Goal: Communication & Community: Answer question/provide support

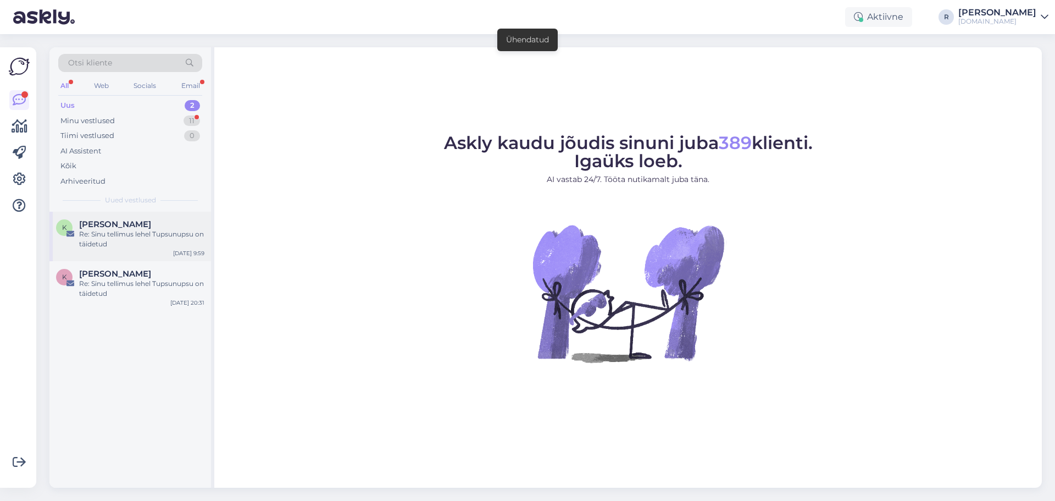
click at [122, 237] on div "Re: Sinu tellimus lehel Tupsunupsu on täidetud" at bounding box center [141, 239] width 125 height 20
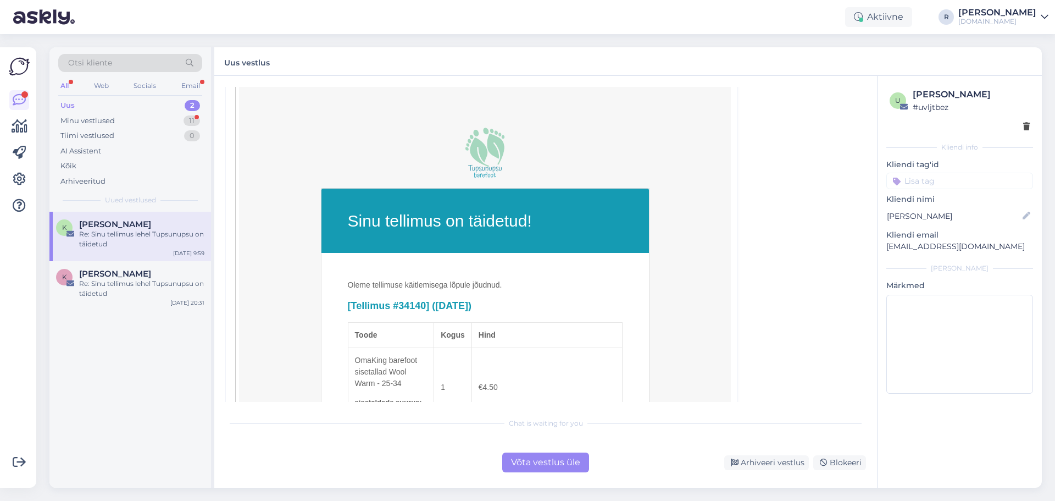
scroll to position [220, 0]
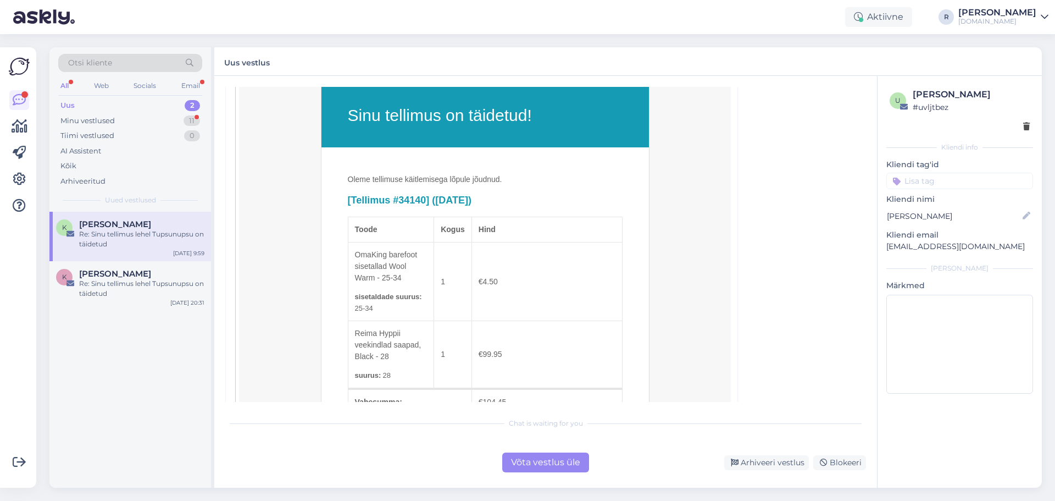
click at [65, 82] on div "All" at bounding box center [64, 86] width 13 height 14
click at [71, 160] on div "Kõik" at bounding box center [68, 165] width 16 height 11
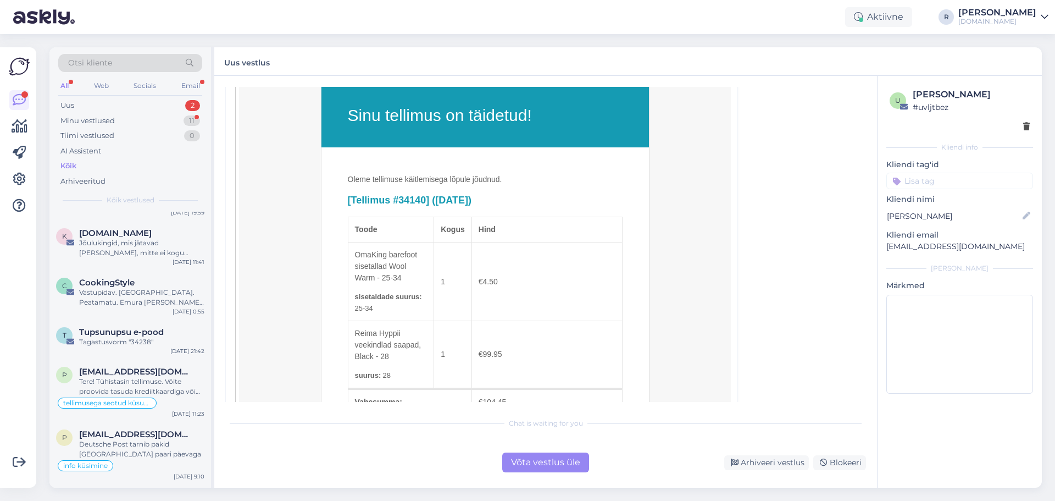
scroll to position [275, 0]
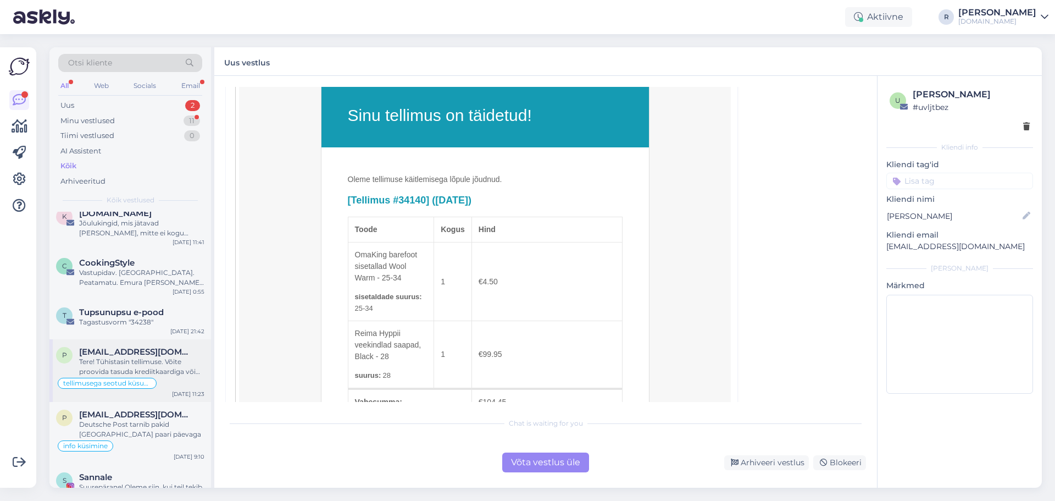
click at [119, 362] on div "Tere! Tühistasin tellimuse. Võite proovida tasuda krediitkaardiga või kasutada …" at bounding box center [141, 367] width 125 height 20
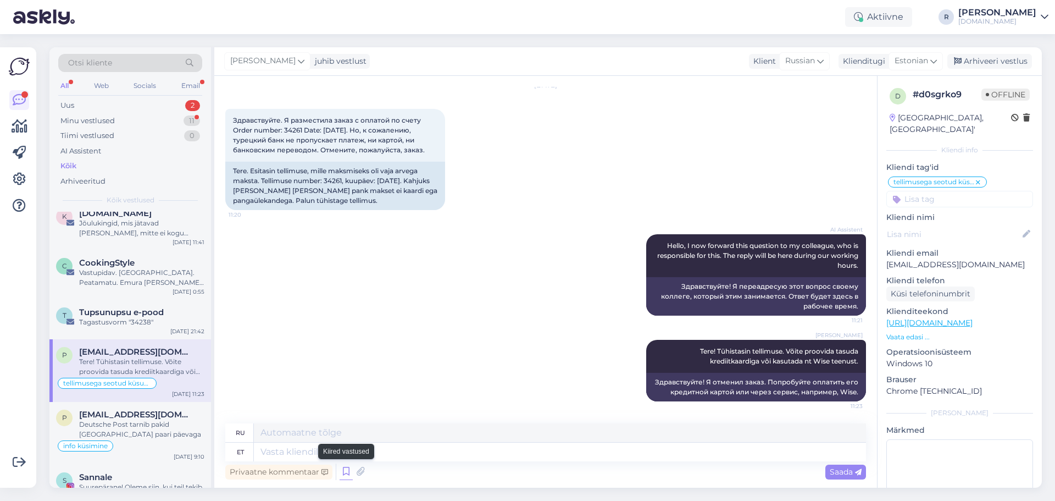
click at [343, 473] on icon at bounding box center [346, 471] width 13 height 16
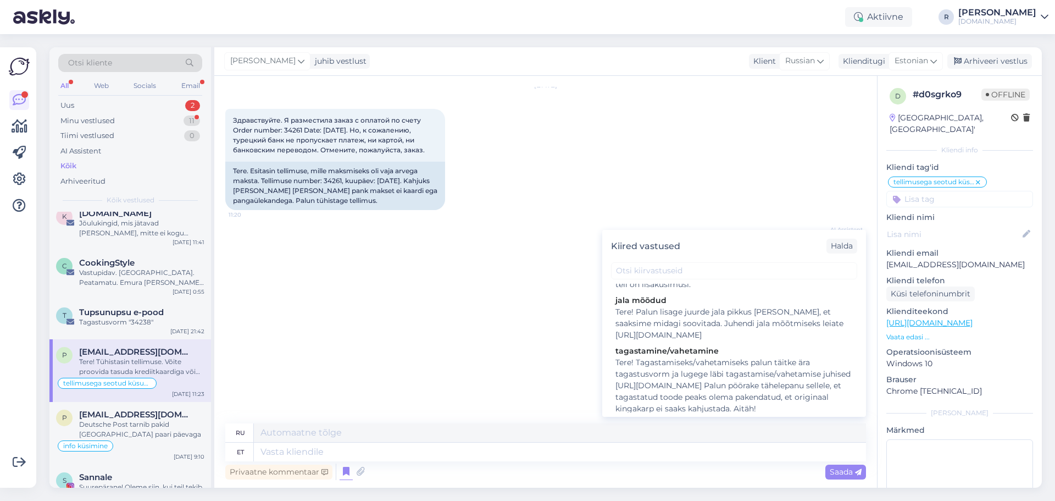
scroll to position [189, 0]
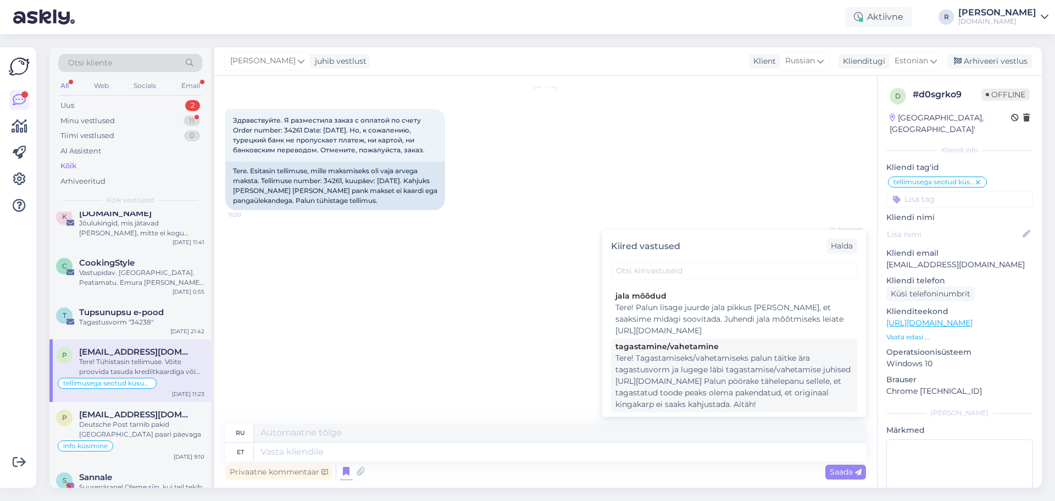
click at [666, 352] on div "Tere! Tagastamiseks/vahetamiseks palun täitke ära tagastusvorm ja lugege läbi t…" at bounding box center [734, 381] width 237 height 58
type textarea "Здравствуйте! Для возврата/обмена заполните форму возврата и прочтите инструкци…"
type textarea "Tere! Tagastamiseks/vahetamiseks palun täitke ära tagastusvorm ja lugege läbi t…"
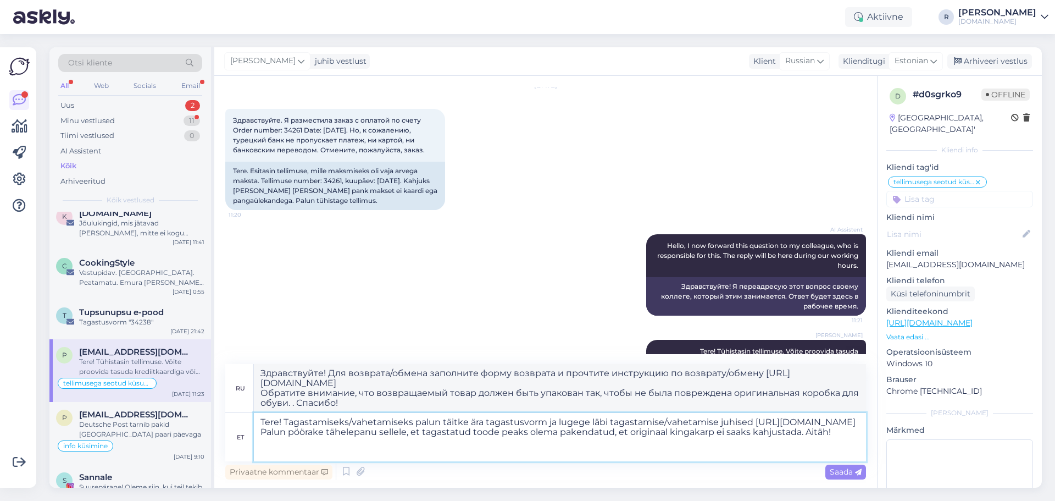
drag, startPoint x: 796, startPoint y: 446, endPoint x: 220, endPoint y: 415, distance: 576.8
click at [220, 415] on div "Vestlus algas [DATE] Здравствуйте. Я разместила заказ с оплатой по счету Order …" at bounding box center [545, 282] width 663 height 412
click at [61, 89] on div "All" at bounding box center [64, 86] width 13 height 14
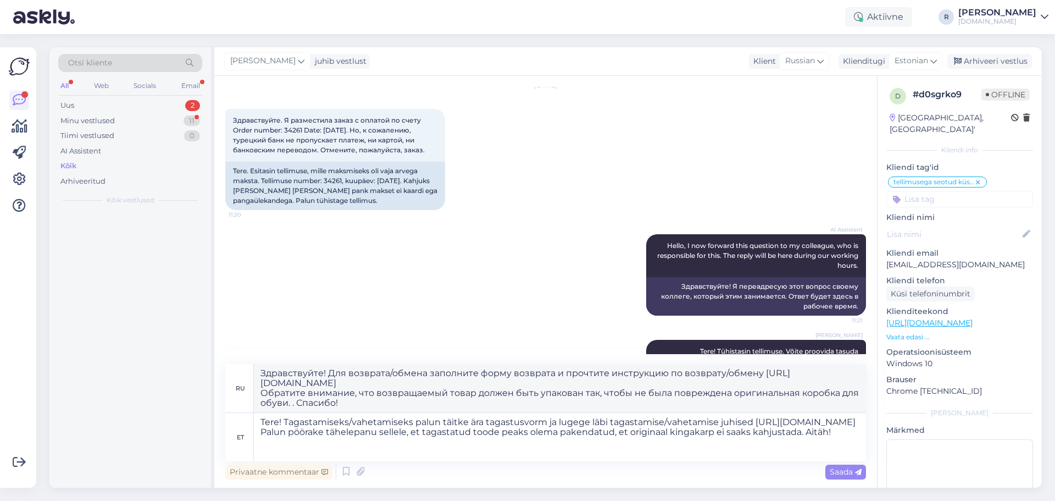
scroll to position [0, 0]
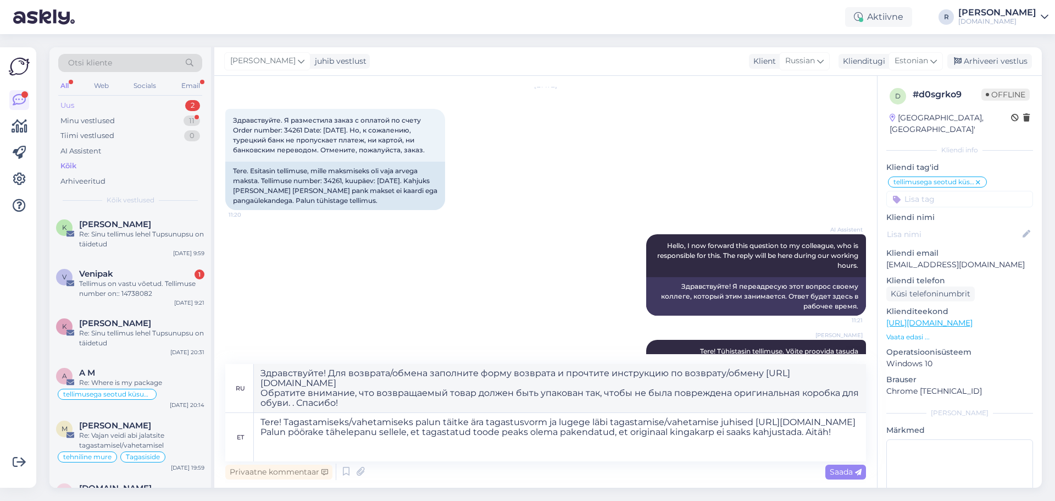
click at [72, 108] on div "Uus" at bounding box center [67, 105] width 14 height 11
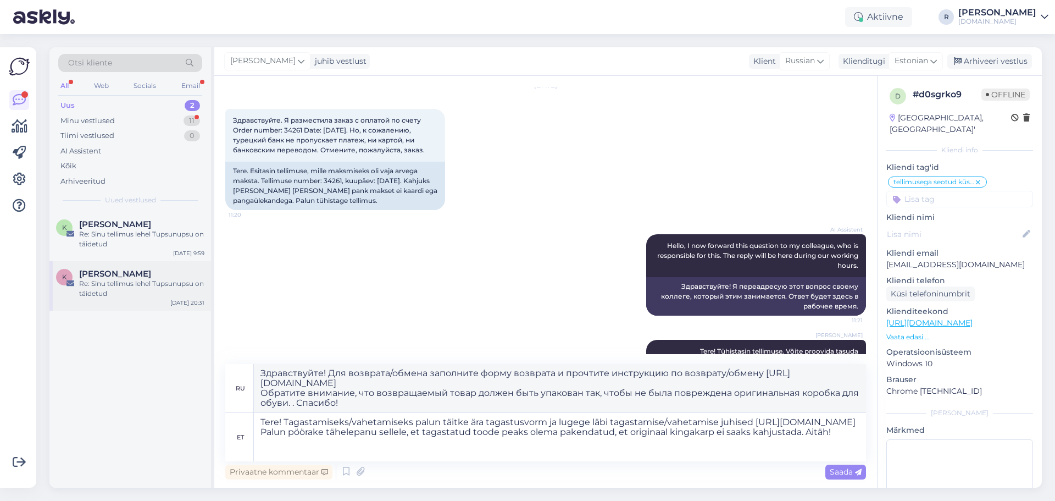
click at [133, 278] on div "[PERSON_NAME]" at bounding box center [141, 274] width 125 height 10
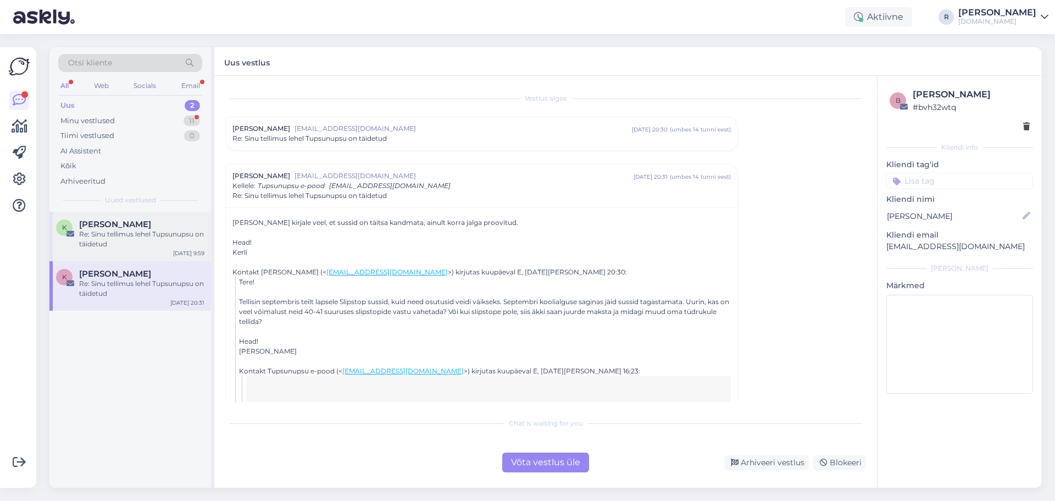
click at [119, 242] on div "Re: Sinu tellimus lehel Tupsunupsu on täidetud" at bounding box center [141, 239] width 125 height 20
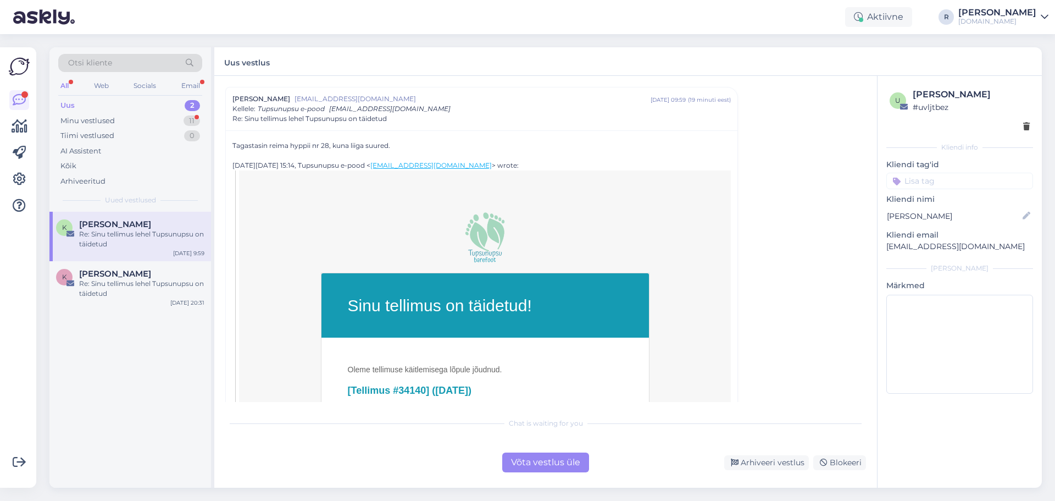
click at [535, 462] on div "Võta vestlus üle" at bounding box center [545, 462] width 87 height 20
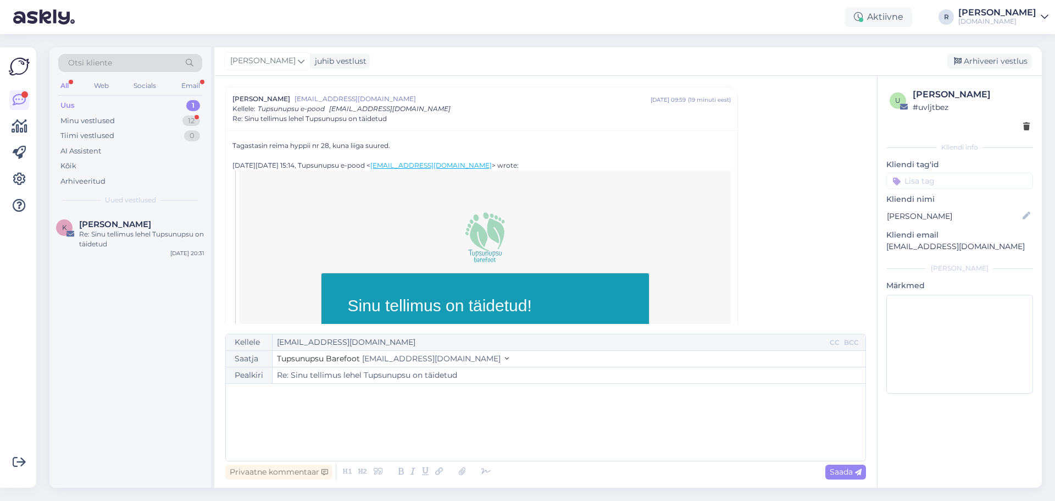
click at [289, 400] on p "﻿" at bounding box center [545, 395] width 629 height 12
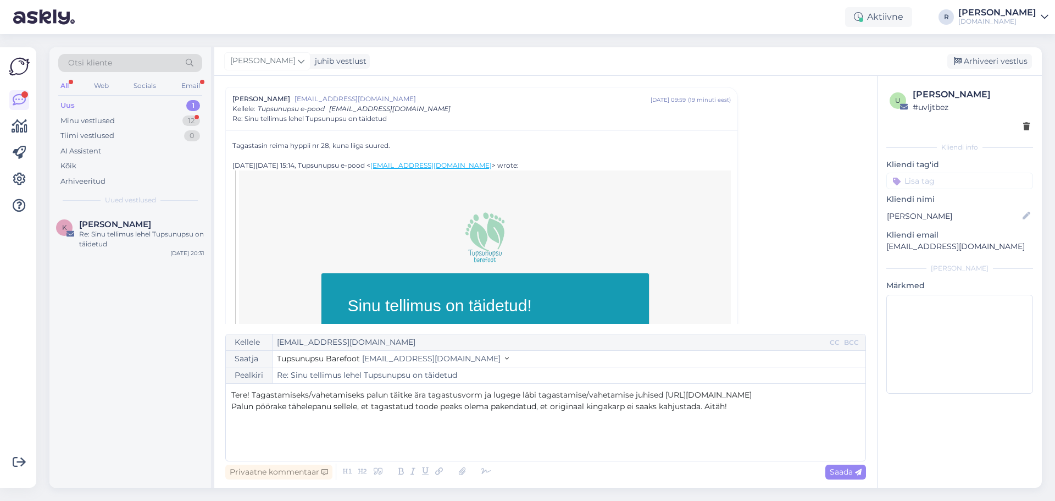
click at [253, 397] on span "Tere! Tagastamiseks/vahetamiseks palun täitke ära tagastusvorm ja lugege läbi t…" at bounding box center [491, 395] width 520 height 10
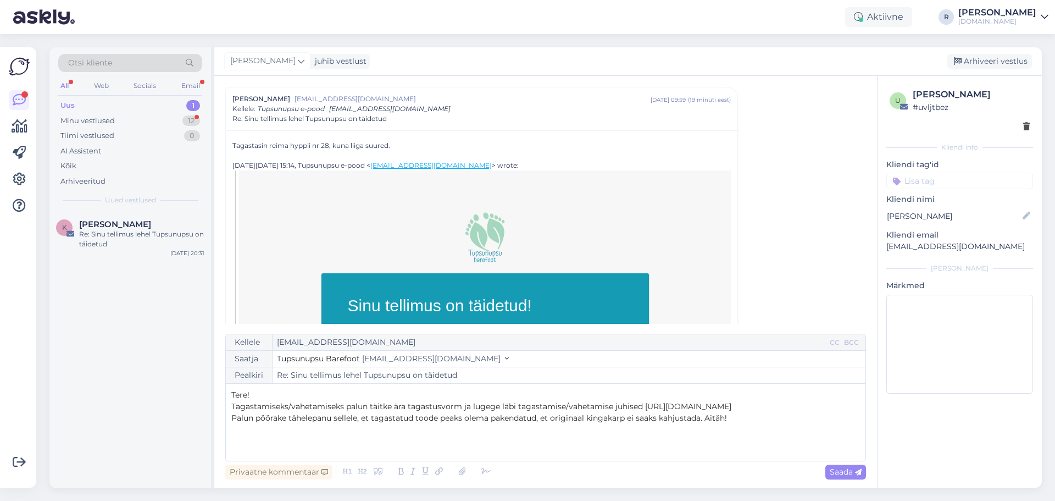
click at [747, 415] on p "Palun pöörake tähelepanu sellele, et tagastatud toode peaks olema pakendatud, e…" at bounding box center [545, 418] width 629 height 12
click at [484, 474] on icon at bounding box center [486, 471] width 16 height 15
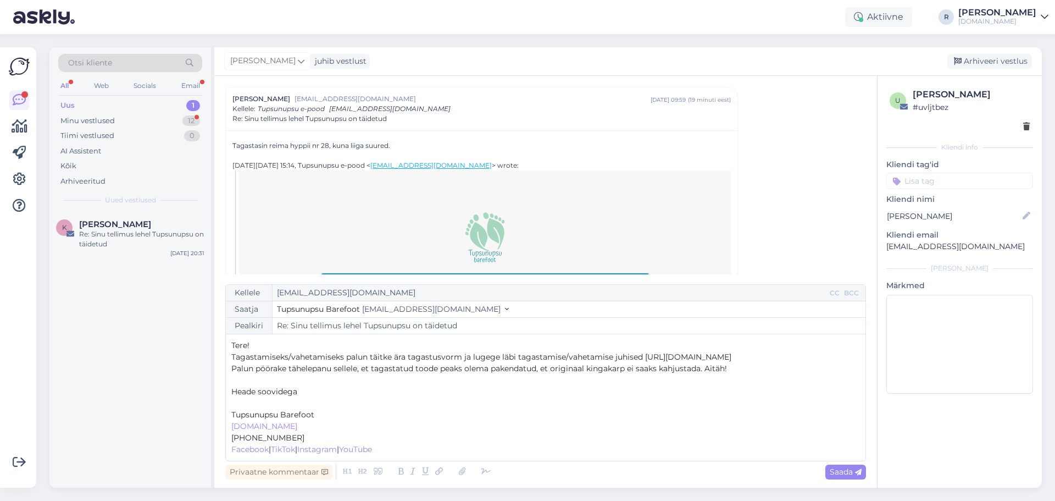
click at [263, 391] on span "Heade soovidega" at bounding box center [264, 391] width 66 height 10
click at [252, 399] on p "﻿" at bounding box center [545, 403] width 629 height 12
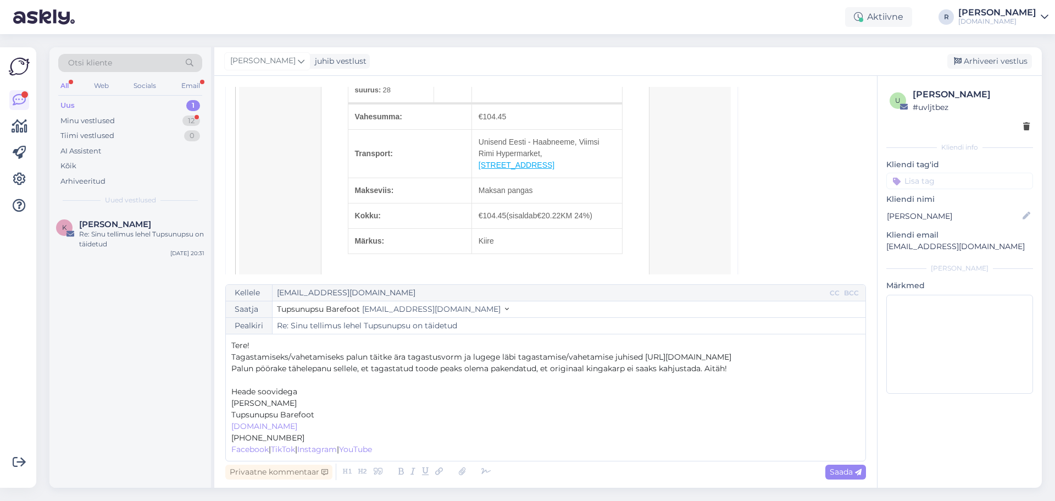
scroll to position [524, 0]
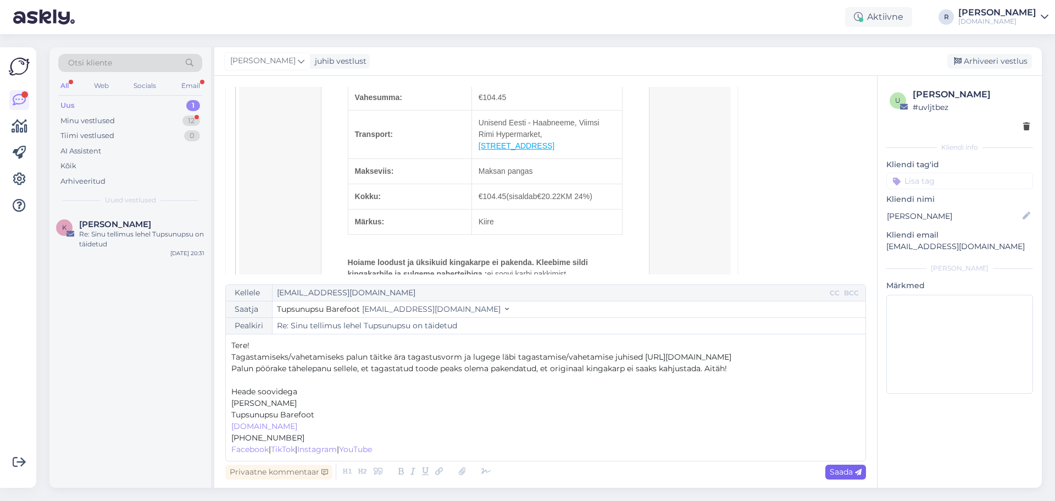
click at [848, 470] on span "Saada" at bounding box center [846, 472] width 32 height 10
type input "Re: Sinu tellimus lehel Tupsunupsu on täidetud"
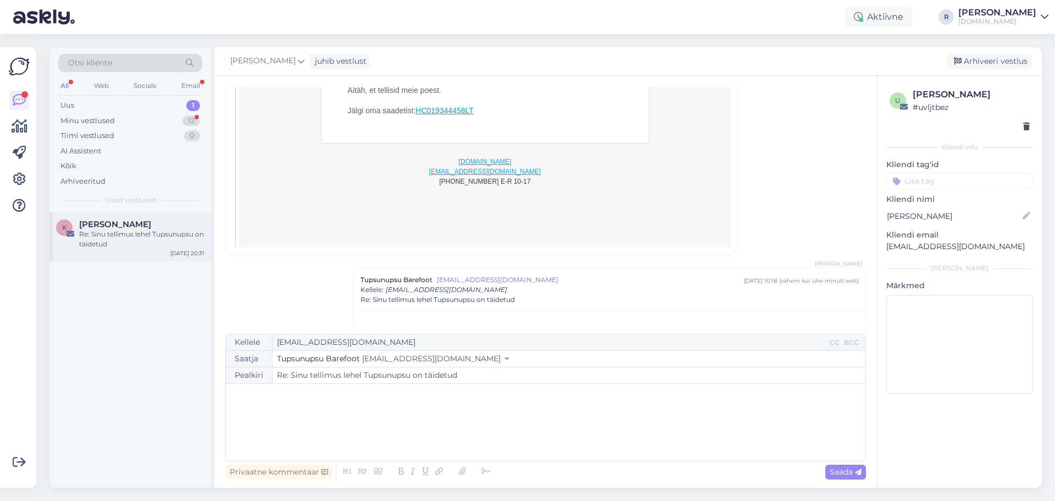
click at [89, 228] on span "[PERSON_NAME]" at bounding box center [115, 224] width 72 height 10
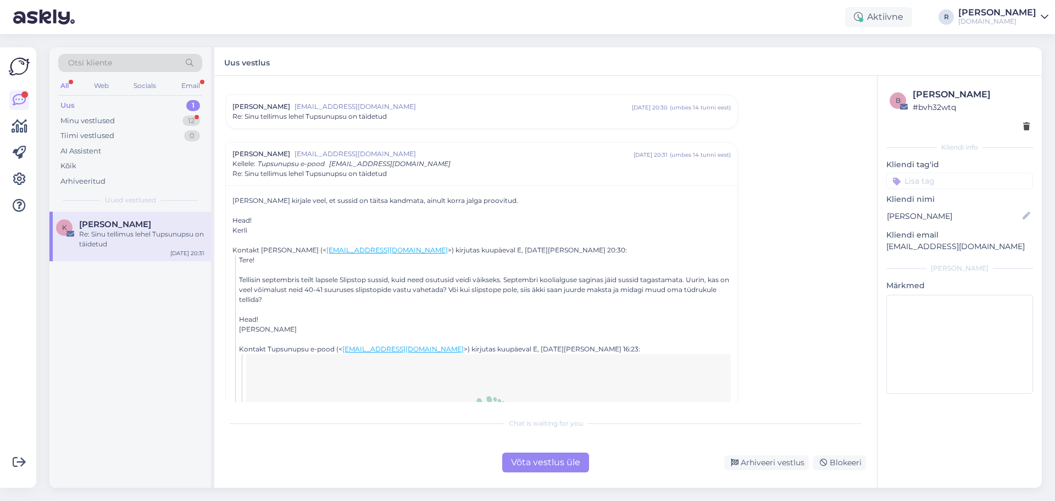
scroll to position [0, 0]
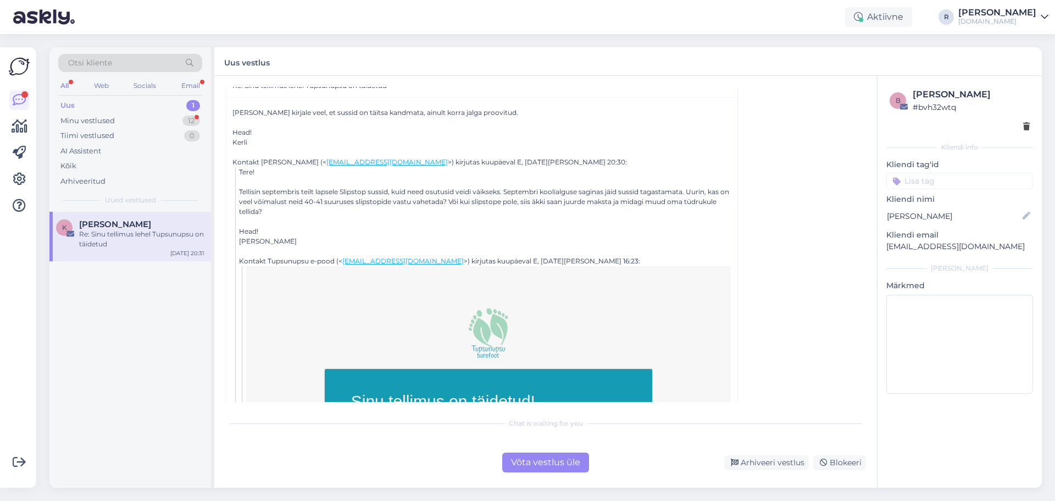
click at [546, 461] on div "Võta vestlus üle" at bounding box center [545, 462] width 87 height 20
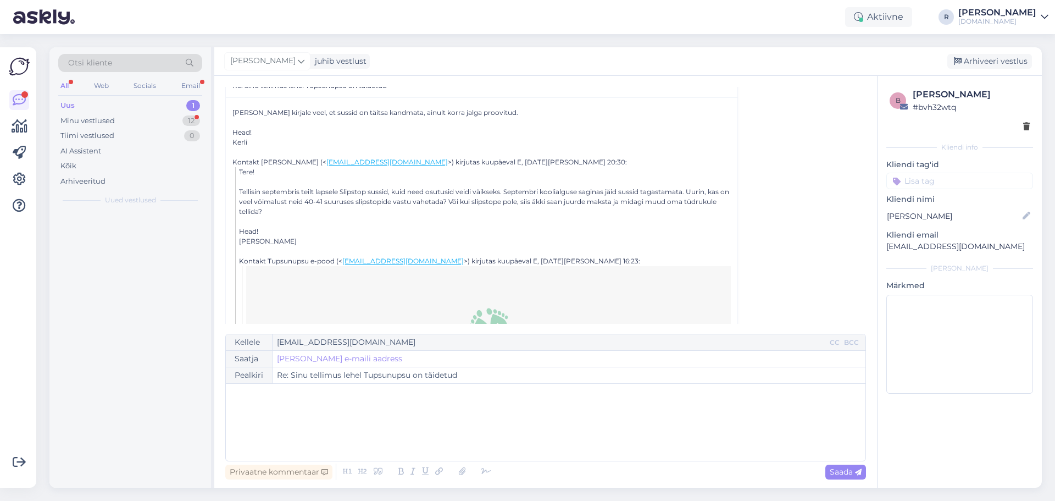
scroll to position [77, 0]
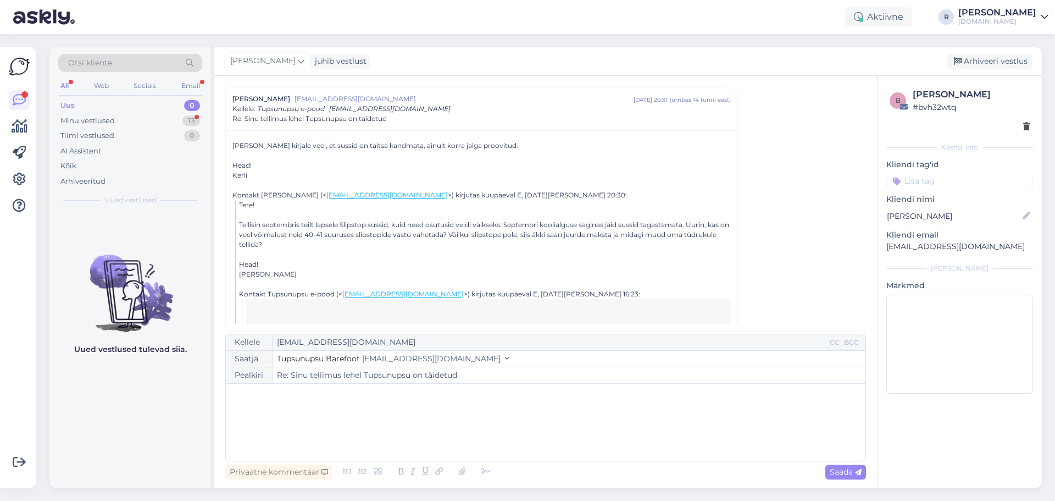
click at [233, 401] on div "﻿" at bounding box center [545, 422] width 629 height 66
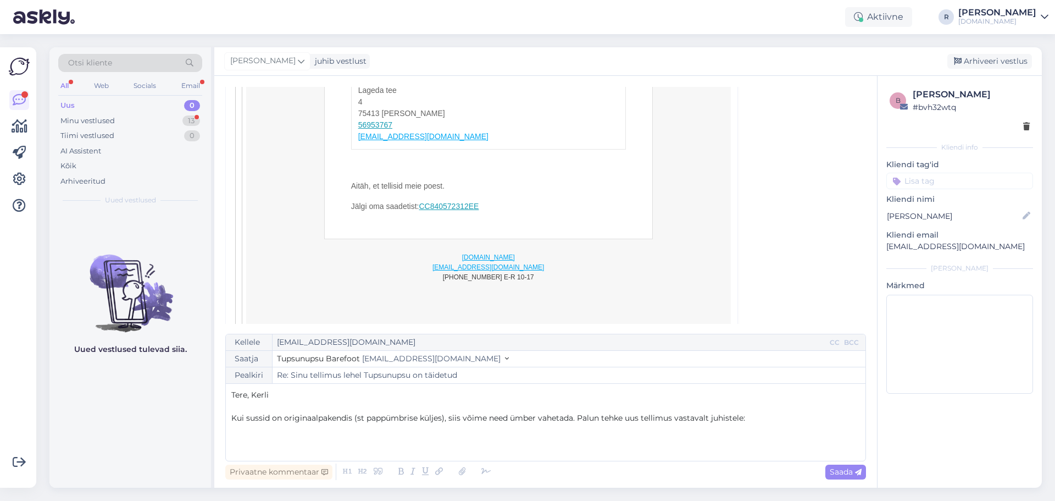
scroll to position [852, 0]
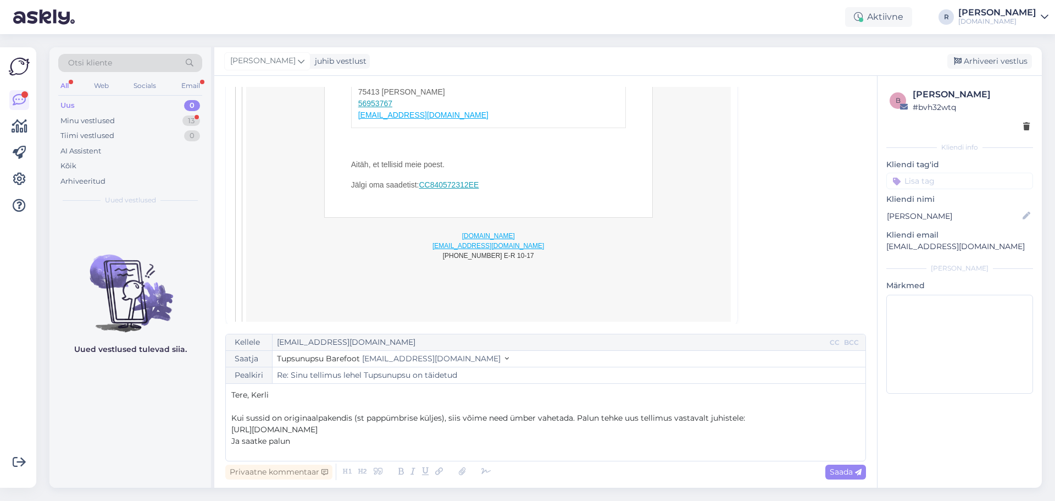
click at [574, 420] on span "Kui sussid on originaalpakendis (st pappümbrise küljes), siis võime need ümber …" at bounding box center [488, 418] width 514 height 10
click at [486, 432] on p "[URL][DOMAIN_NAME]" at bounding box center [545, 430] width 629 height 12
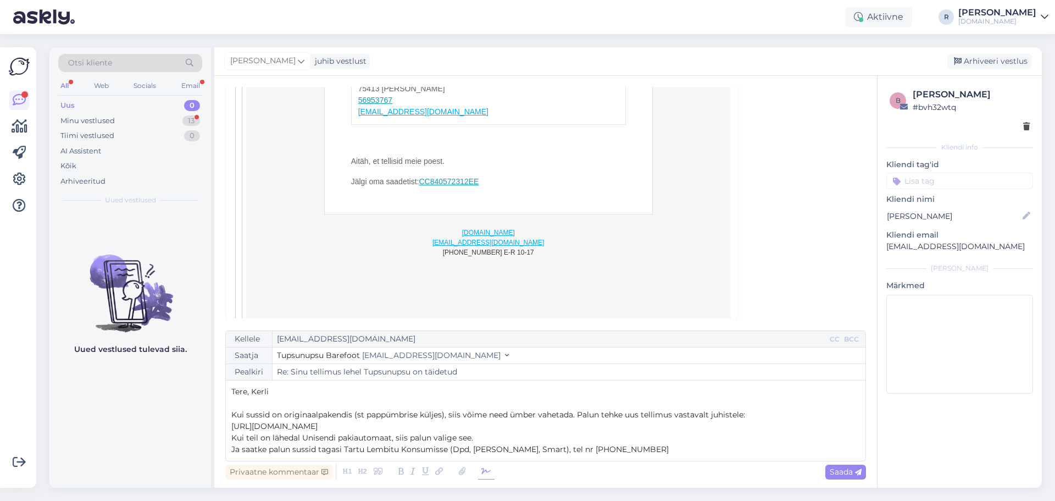
click at [490, 470] on icon at bounding box center [486, 471] width 16 height 15
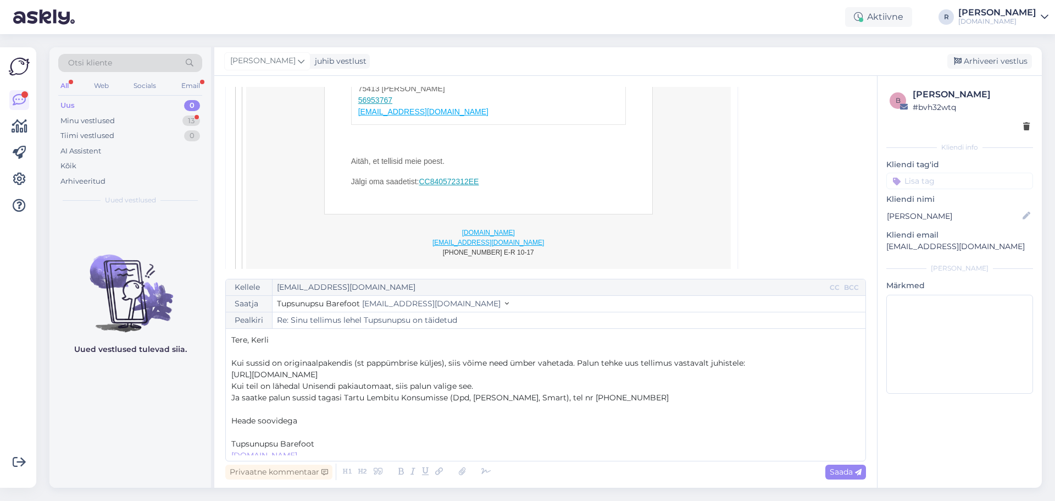
click at [243, 436] on p "﻿" at bounding box center [545, 432] width 629 height 12
click at [647, 400] on p "Ja saatke palun sussid tagasi Tartu Lembitu Konsumisse (Dpd, [PERSON_NAME], Sma…" at bounding box center [545, 398] width 629 height 12
click at [489, 376] on p "[URL][DOMAIN_NAME]" at bounding box center [545, 375] width 629 height 12
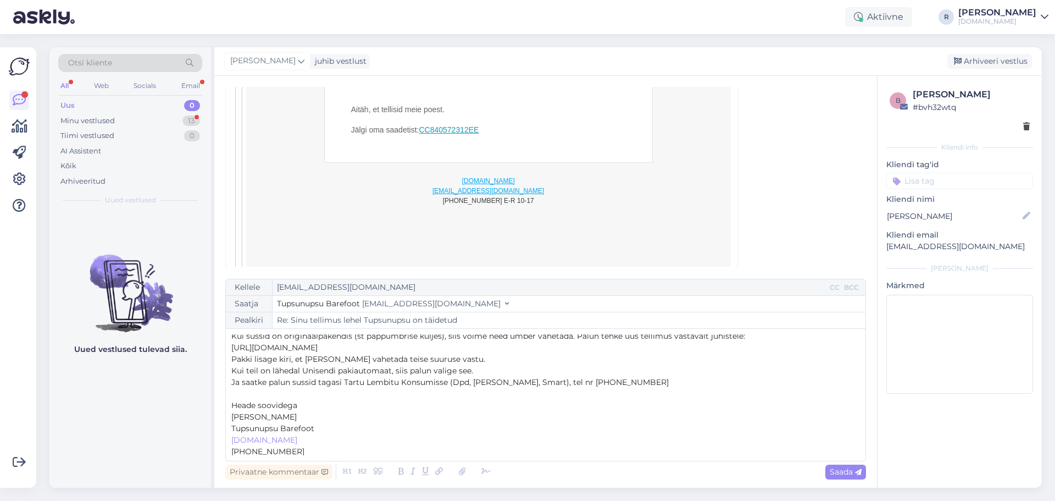
scroll to position [41, 0]
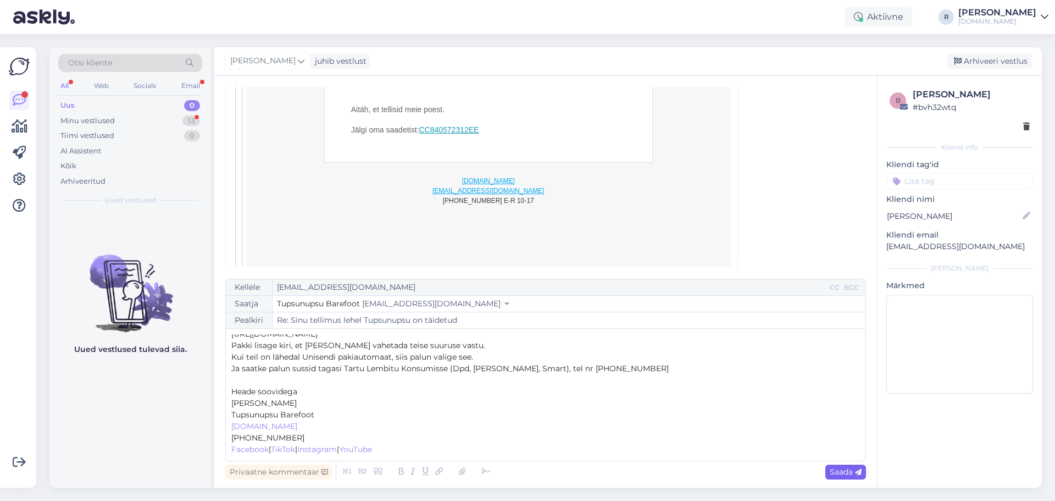
click at [852, 472] on span "Saada" at bounding box center [846, 472] width 32 height 10
type input "Re: Re: Sinu tellimus lehel Tupsunupsu on täidetud"
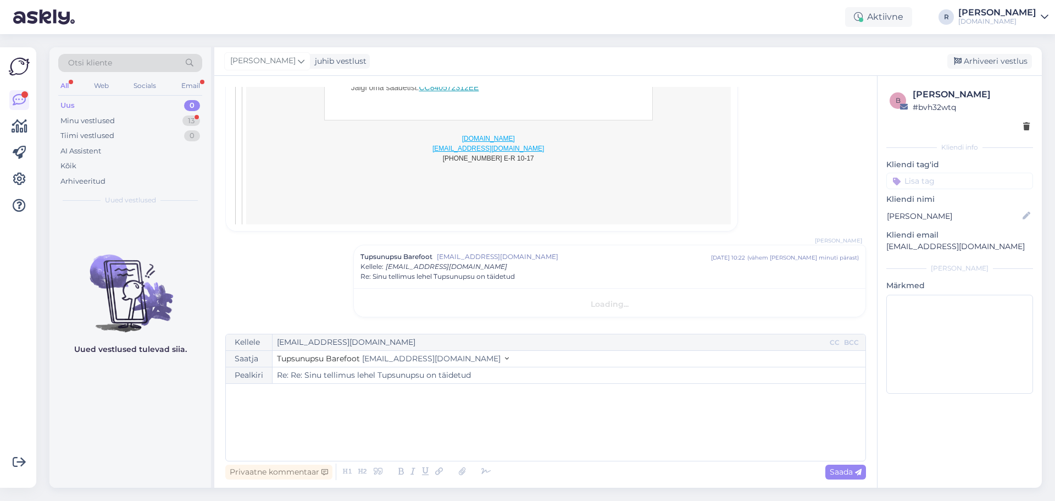
scroll to position [0, 0]
